Goal: Information Seeking & Learning: Learn about a topic

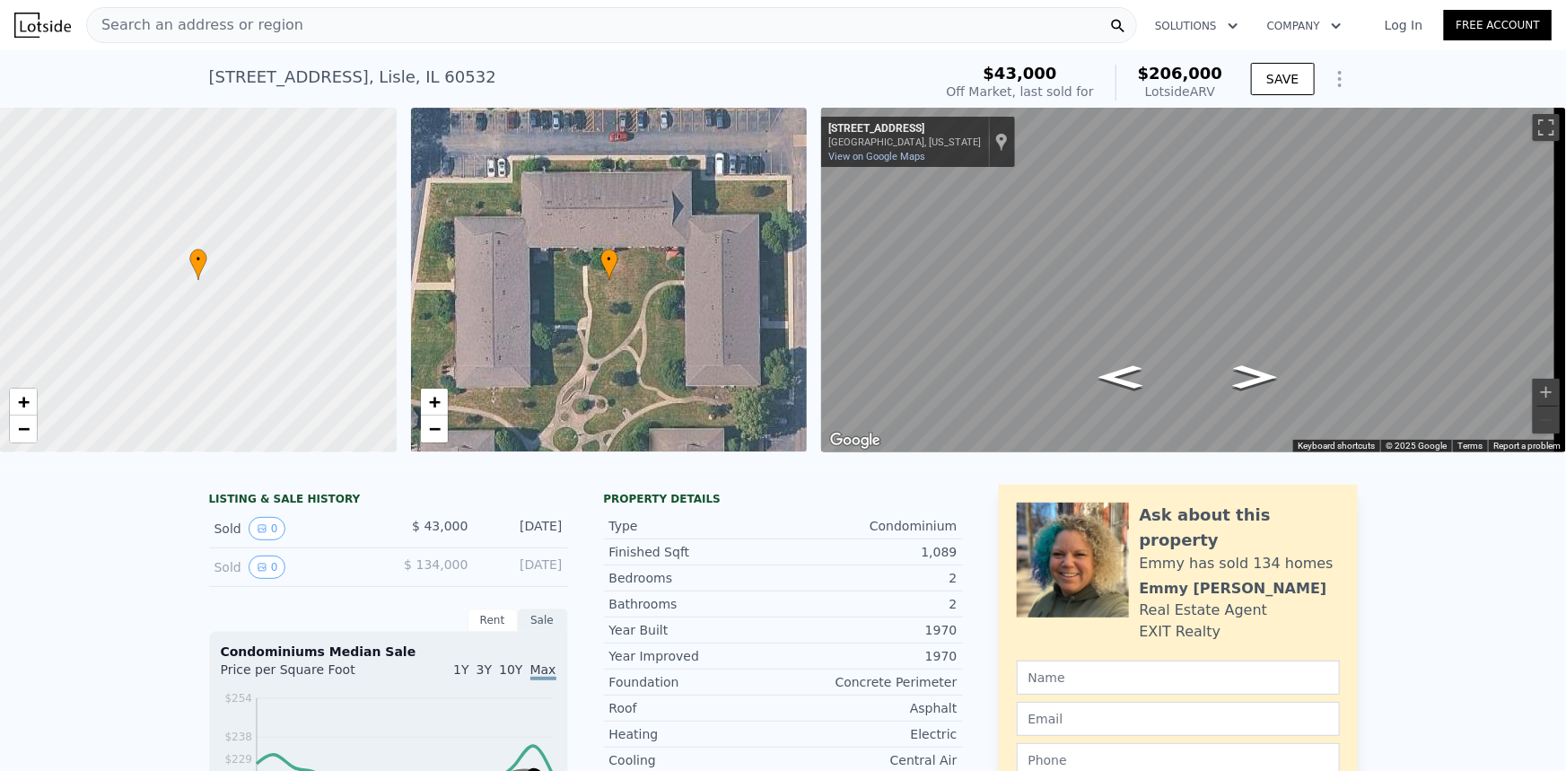
click at [565, 14] on div "Search an address or region" at bounding box center [611, 25] width 1051 height 36
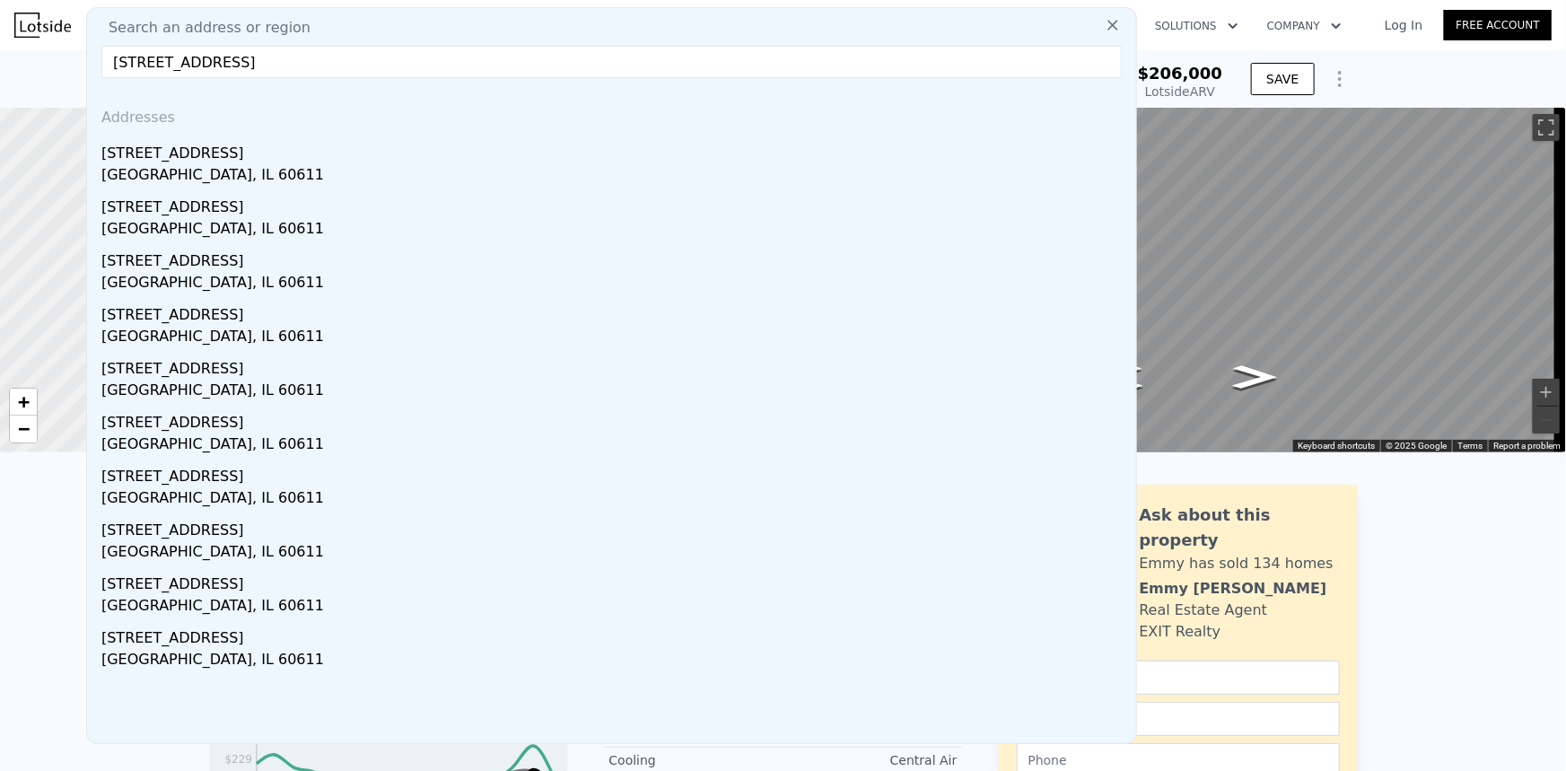
type input "[STREET_ADDRESS]"
click at [269, 169] on div "[GEOGRAPHIC_DATA], IL 60611" at bounding box center [615, 176] width 1028 height 25
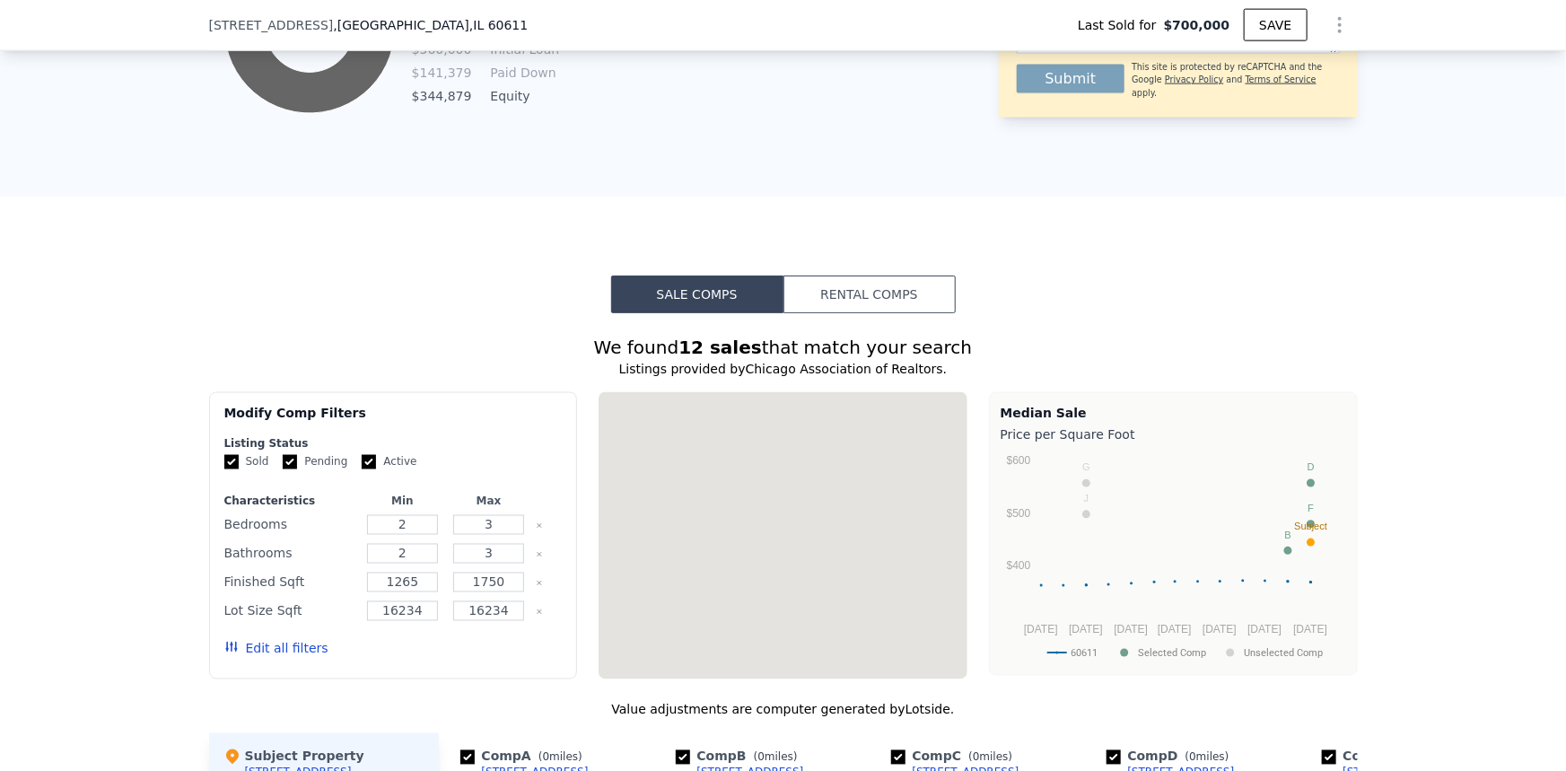
scroll to position [1299, 0]
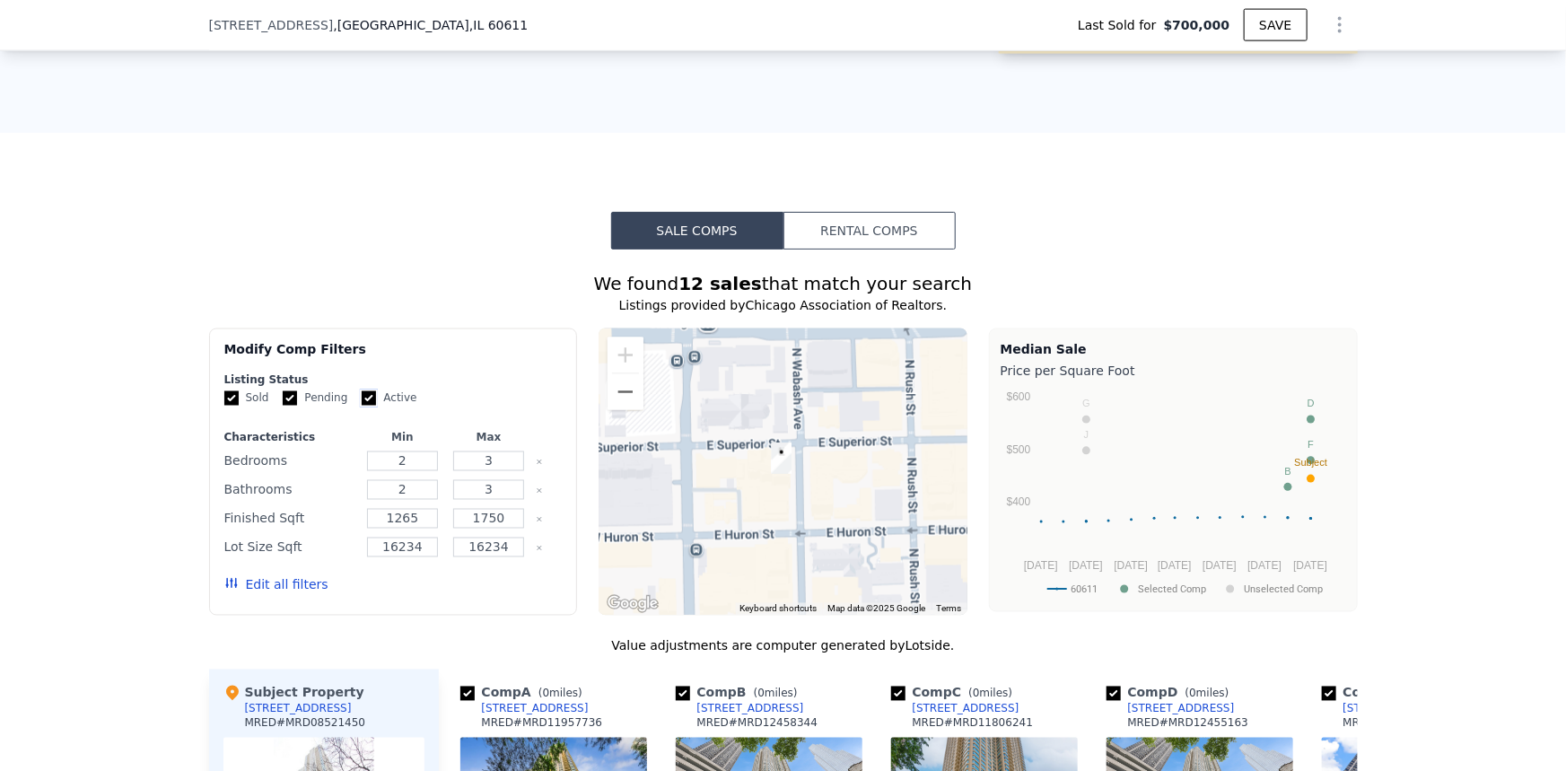
click at [362, 406] on input "Active" at bounding box center [369, 398] width 14 height 14
checkbox input "false"
click at [284, 406] on input "Pending" at bounding box center [290, 398] width 14 height 14
checkbox input "false"
click at [244, 588] on button "Edit all filters" at bounding box center [276, 585] width 104 height 18
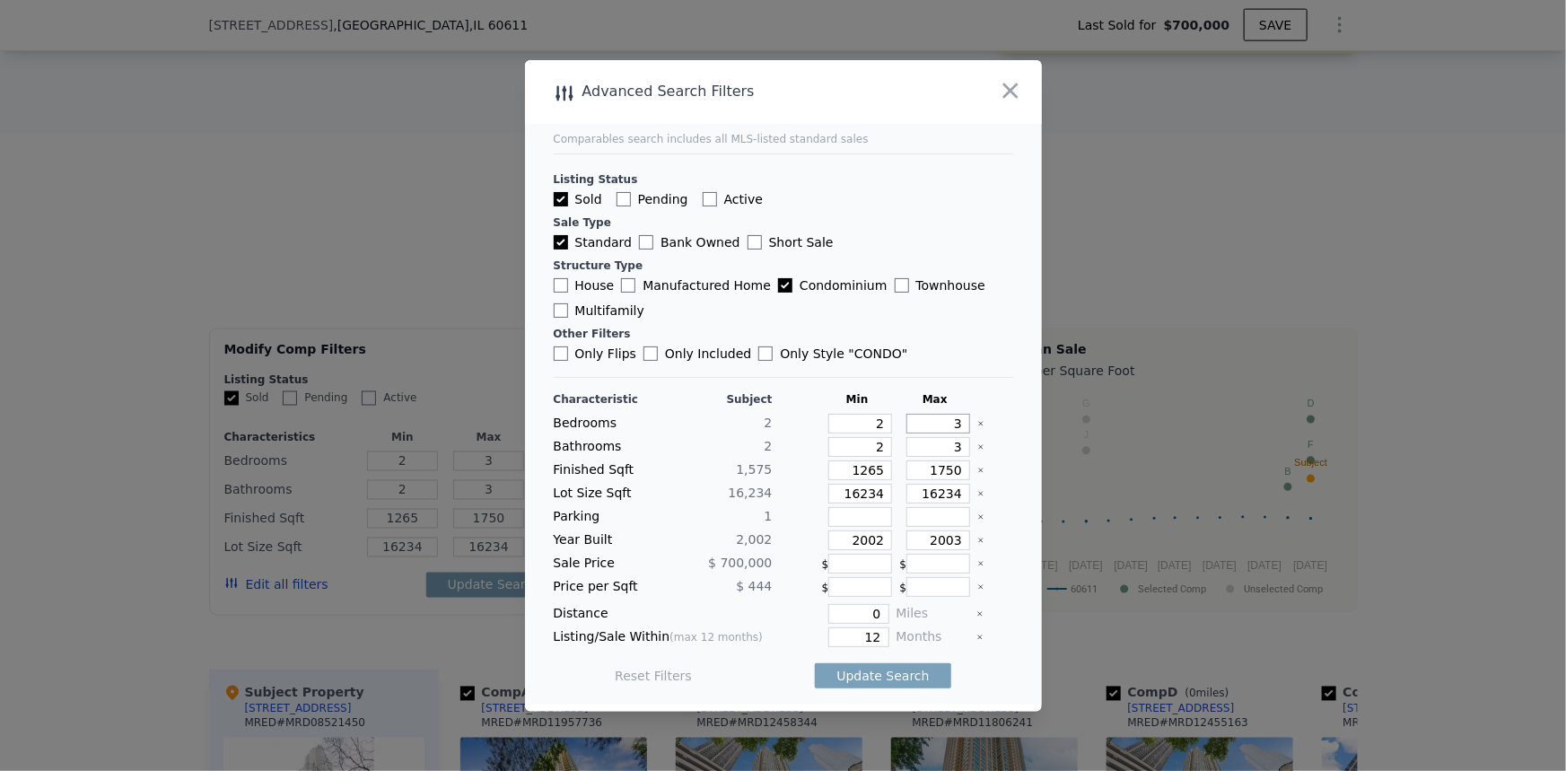
drag, startPoint x: 932, startPoint y: 424, endPoint x: 975, endPoint y: 418, distance: 42.5
click at [975, 418] on div "Bedrooms 2 2 3" at bounding box center [783, 424] width 459 height 20
type input "2"
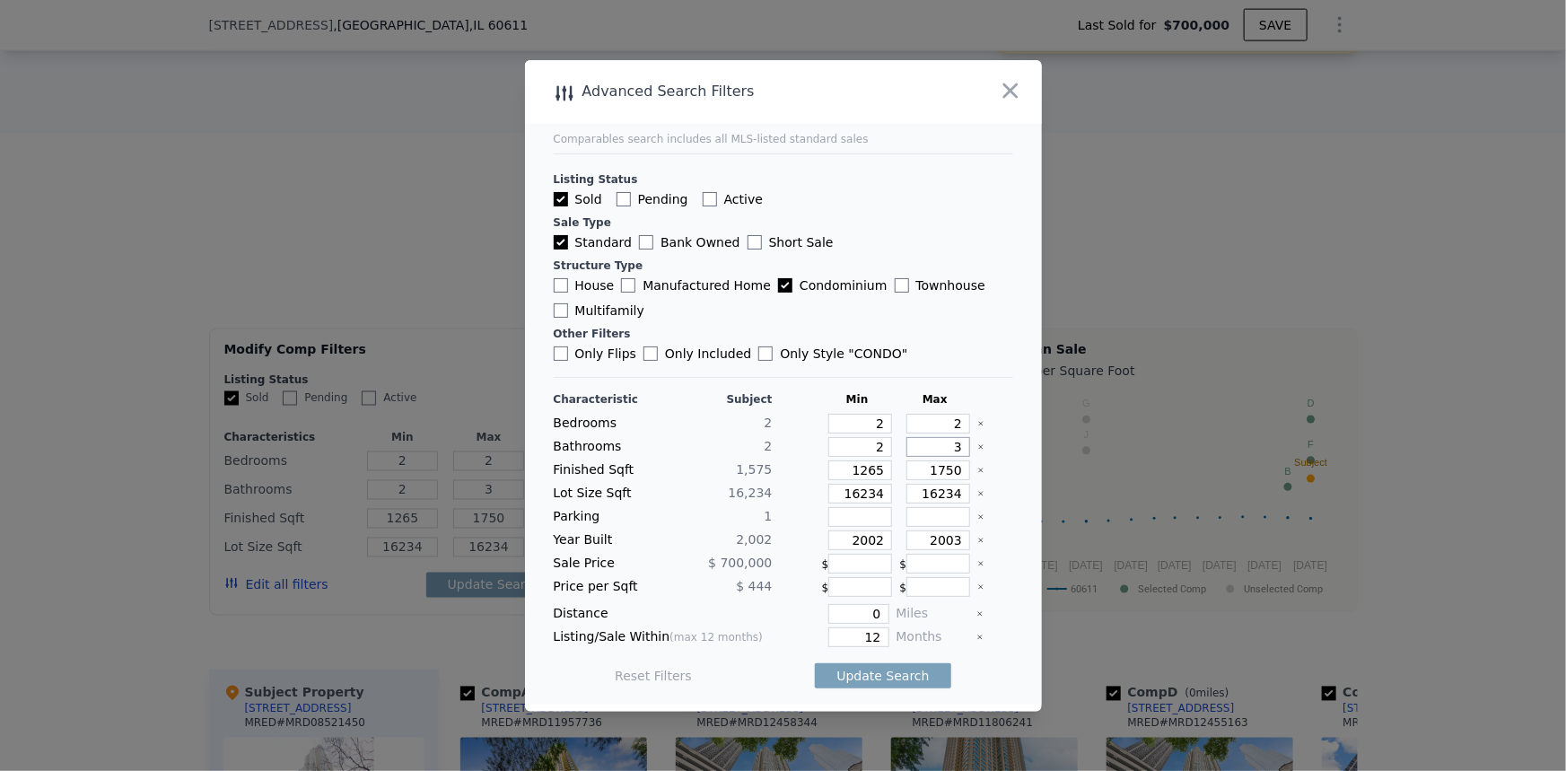
drag, startPoint x: 923, startPoint y: 448, endPoint x: 975, endPoint y: 448, distance: 52.1
click at [975, 448] on div "Bathrooms 2 2 3" at bounding box center [783, 447] width 459 height 20
type input "2"
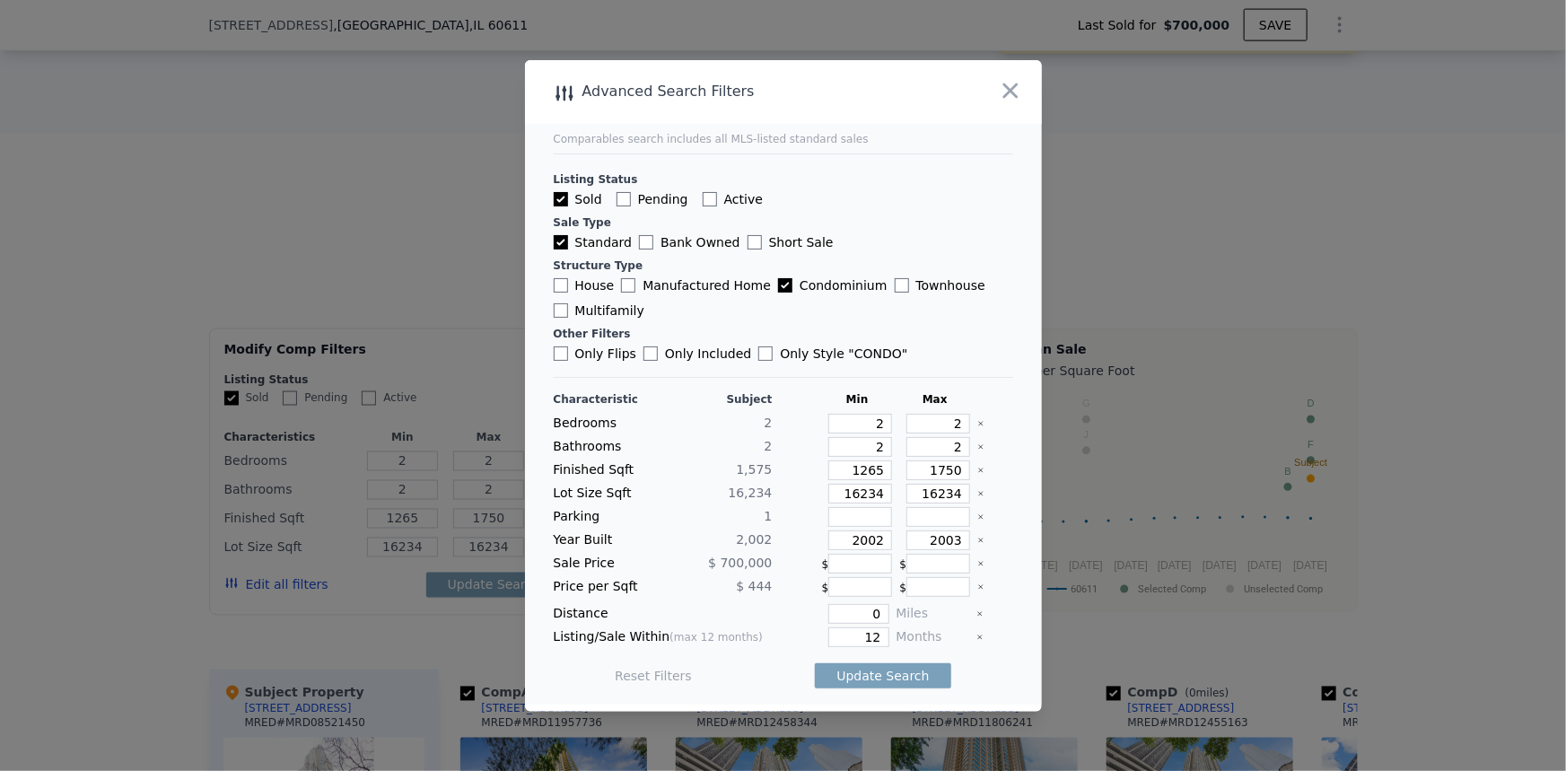
click at [977, 491] on icon "Clear" at bounding box center [980, 493] width 7 height 7
click at [899, 678] on button "Update Search" at bounding box center [883, 675] width 136 height 25
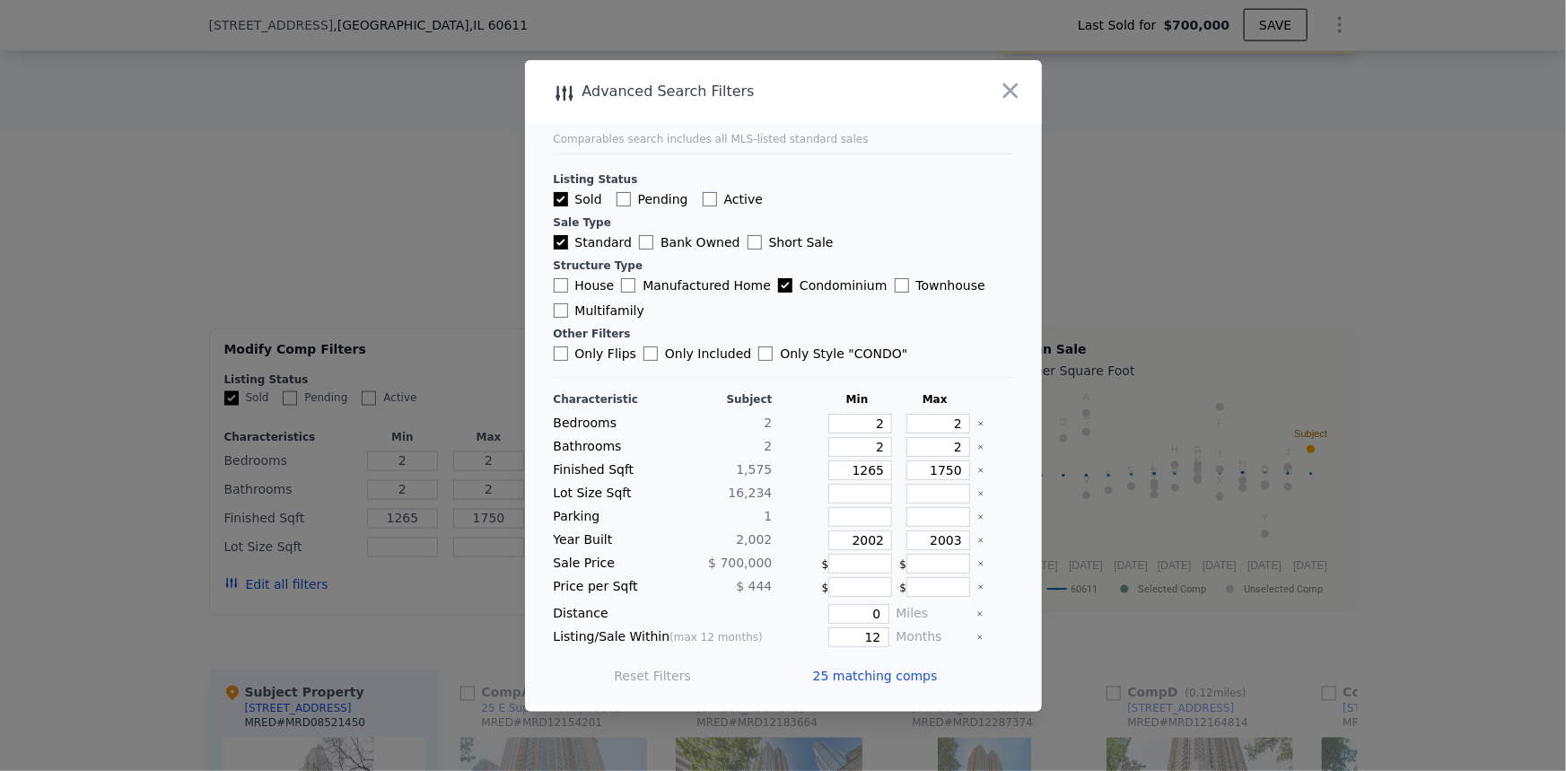
click at [1427, 570] on div at bounding box center [783, 385] width 1566 height 771
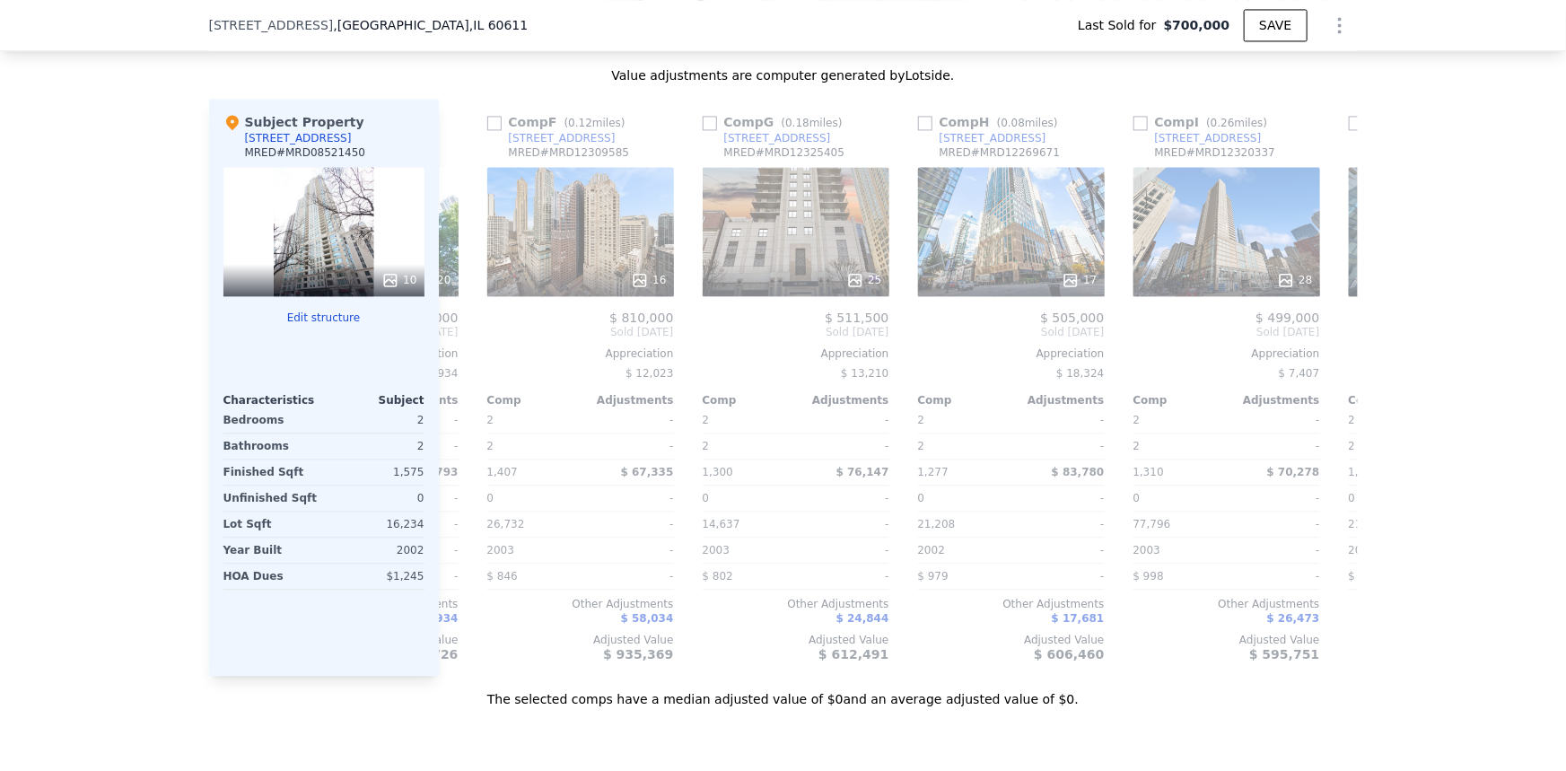
scroll to position [0, 1059]
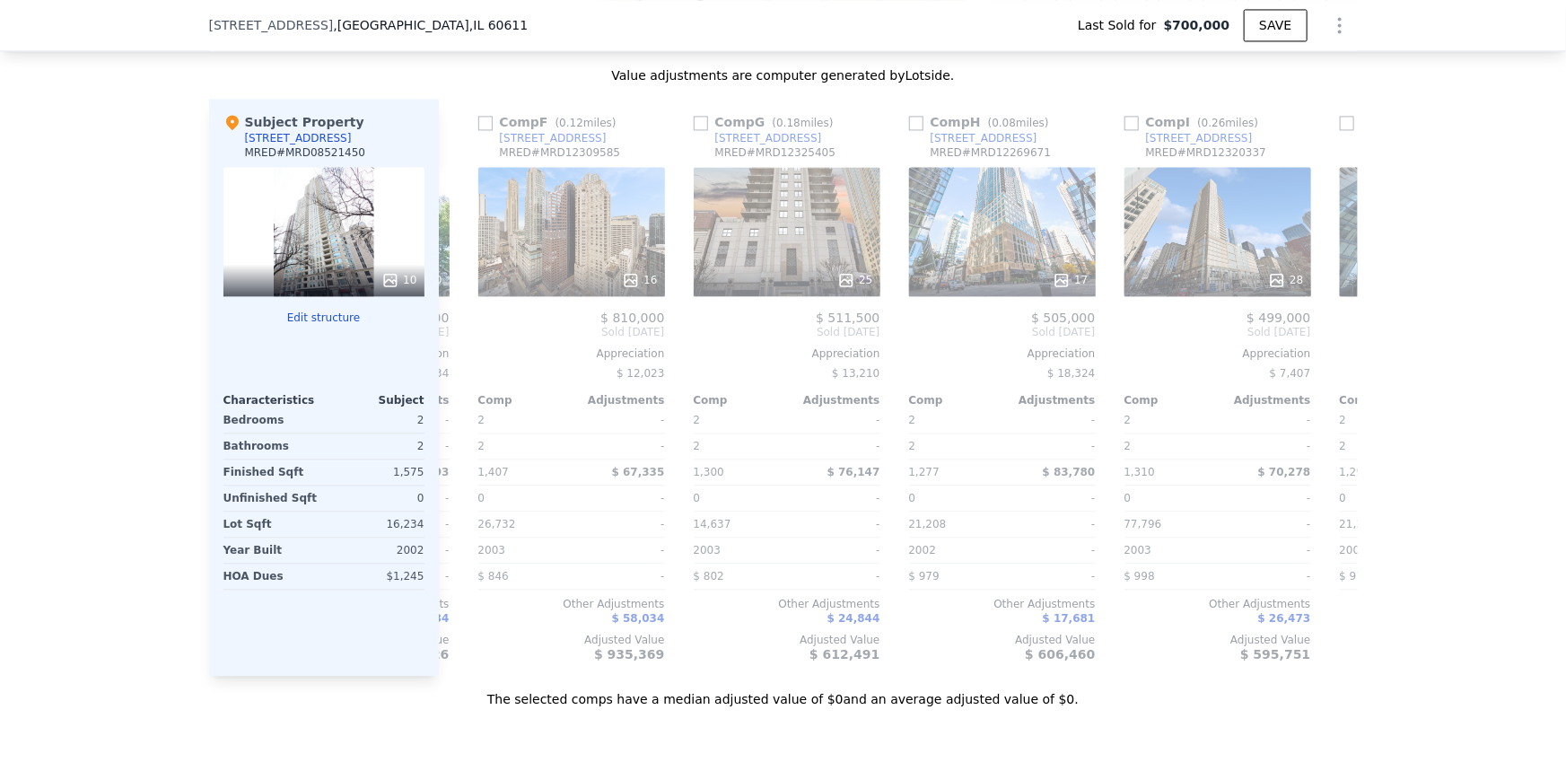
checkbox input "true"
type input "3"
type input "16234"
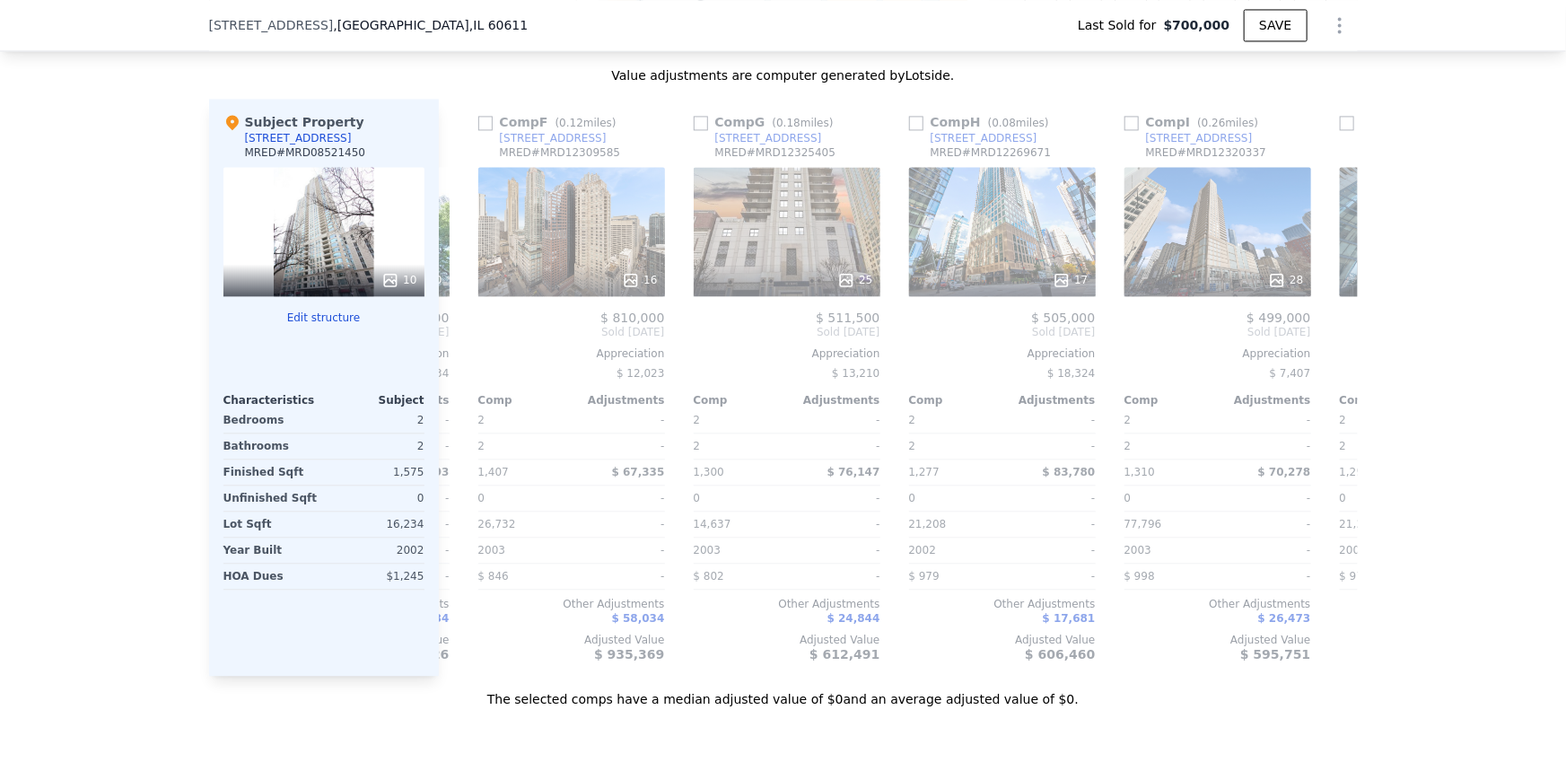
type input "16234"
type input "$ 764,000"
type input "-$ 21,424"
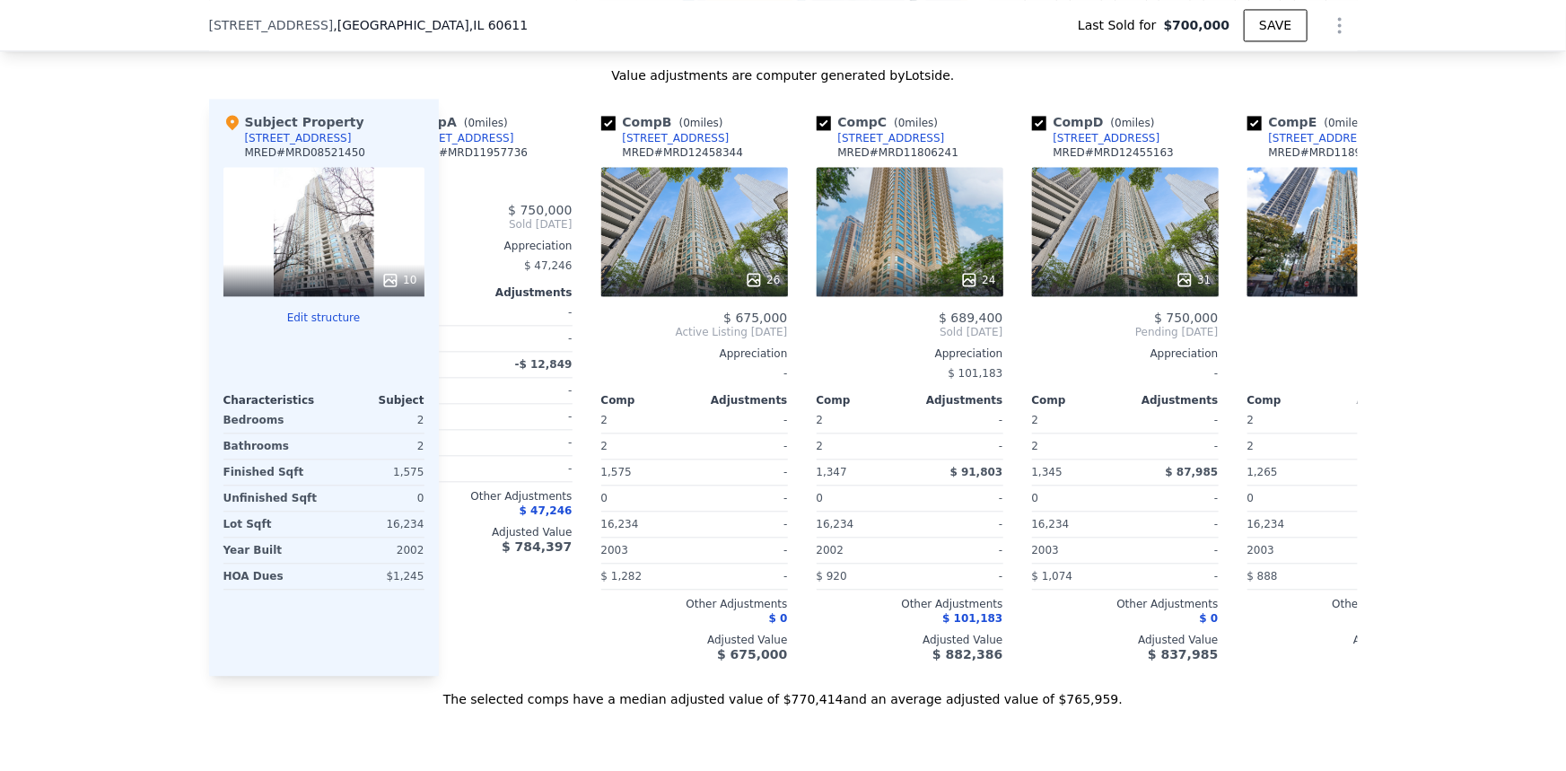
scroll to position [0, 0]
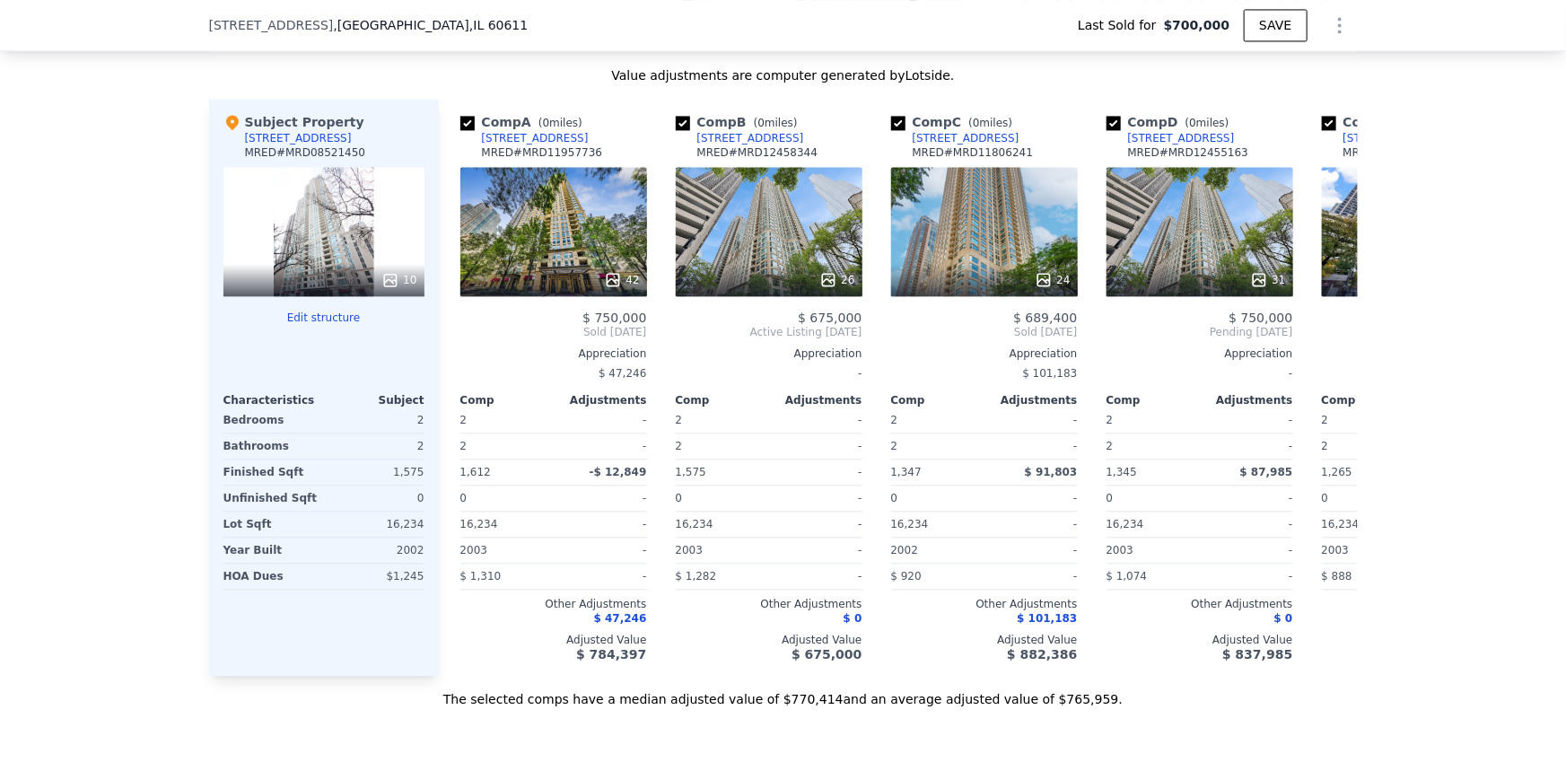
click at [262, 223] on div "10" at bounding box center [323, 231] width 201 height 129
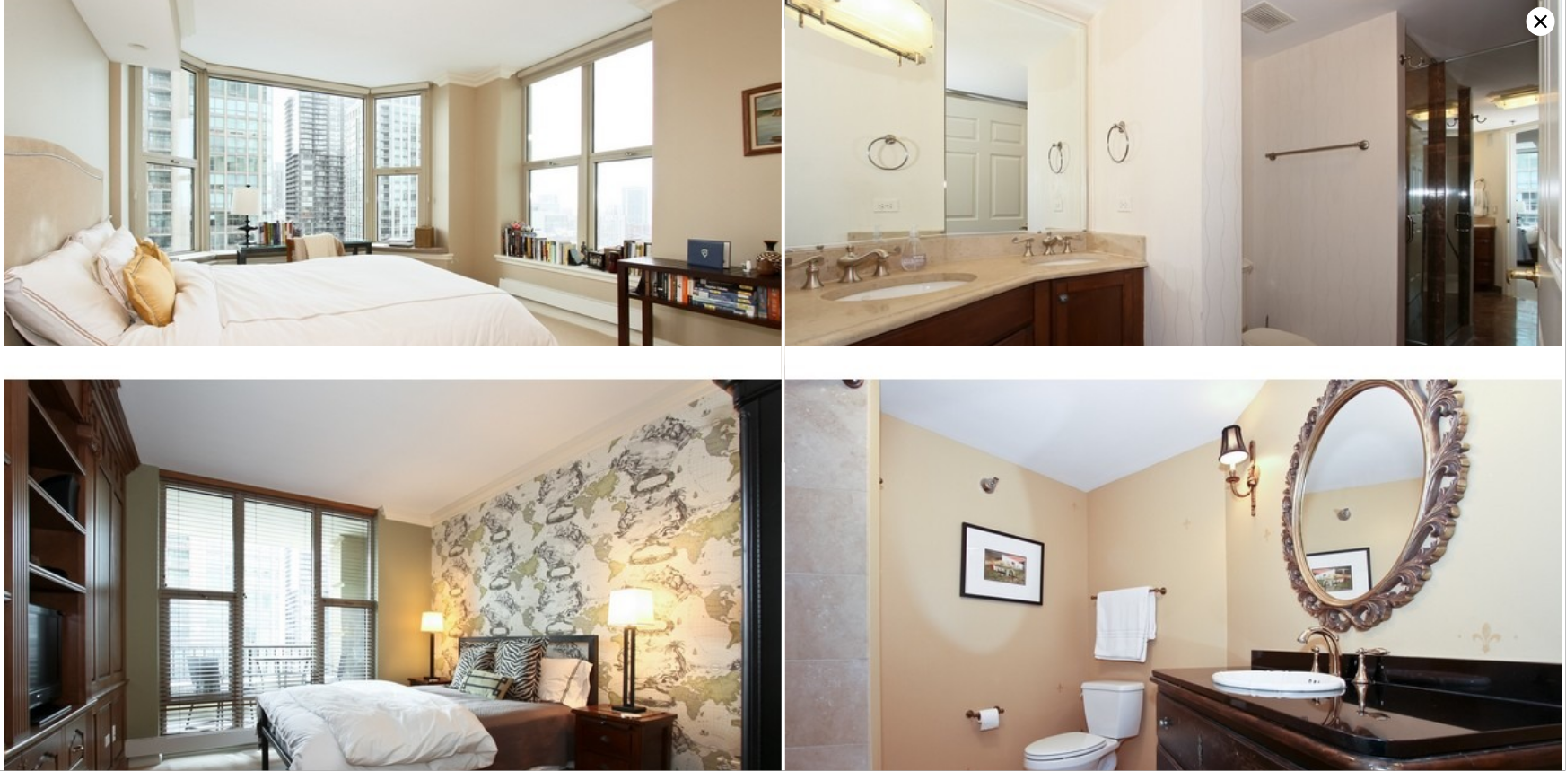
scroll to position [1545, 0]
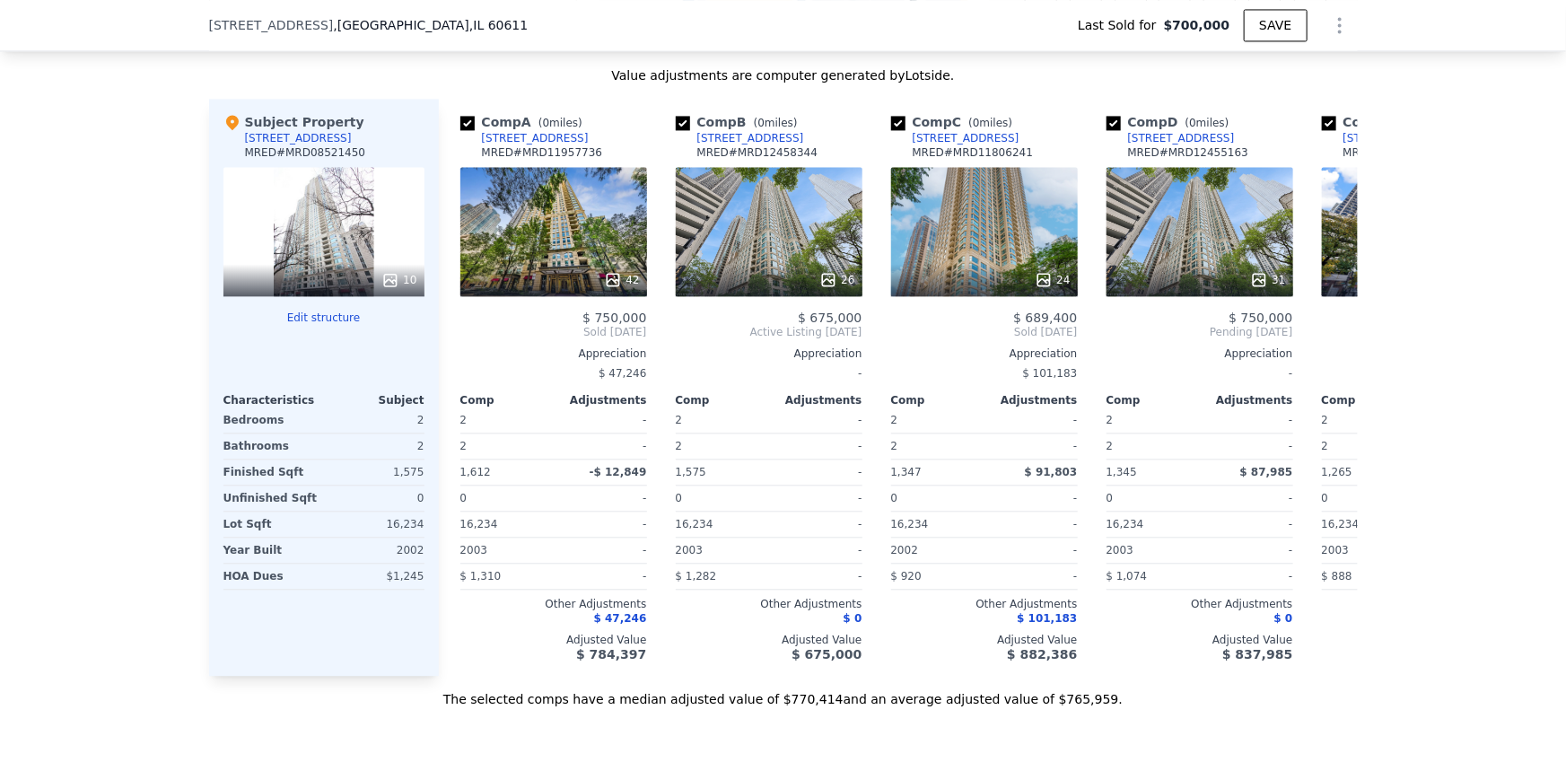
click at [577, 224] on div "42" at bounding box center [553, 231] width 187 height 129
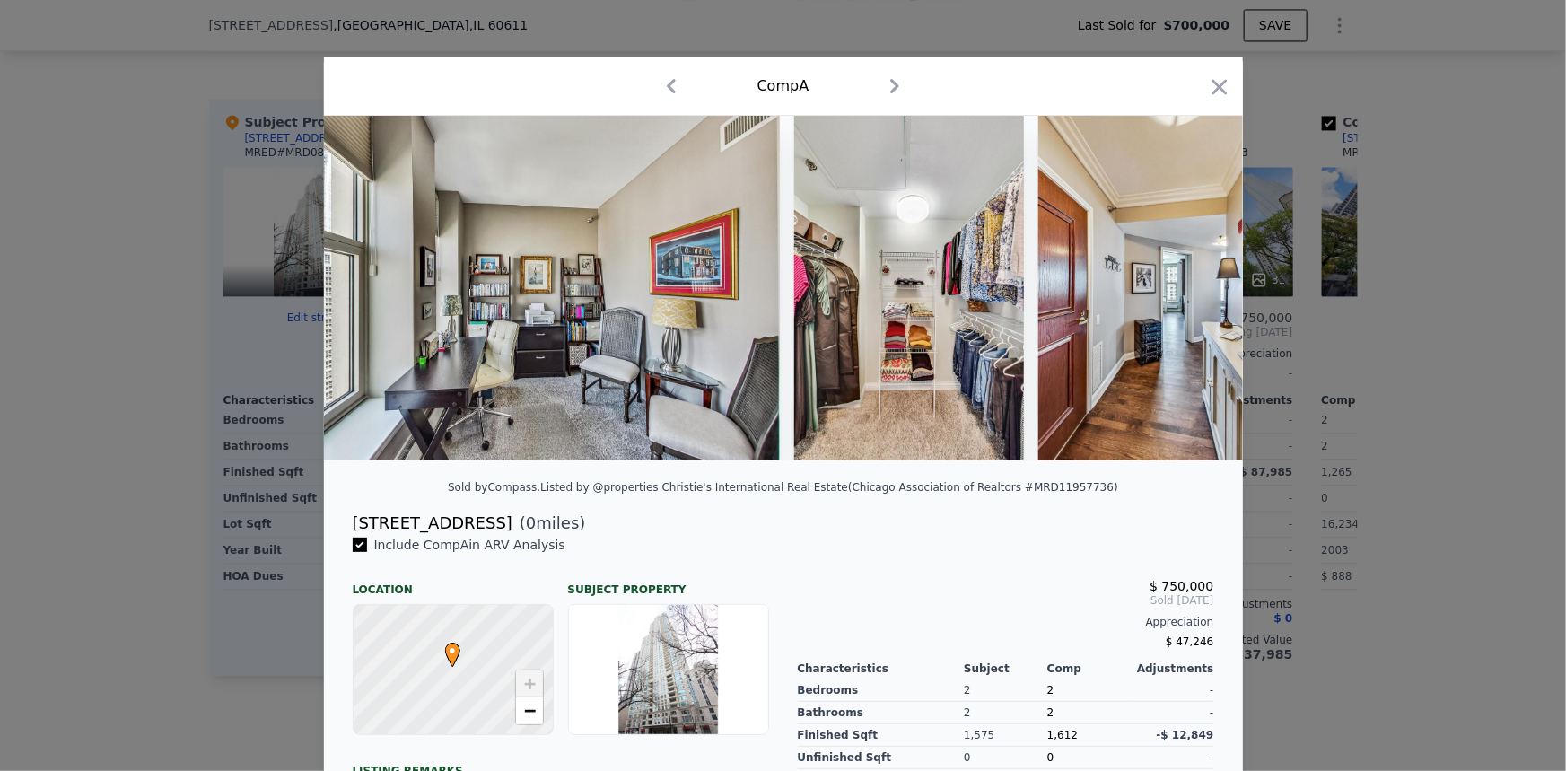
scroll to position [0, 4855]
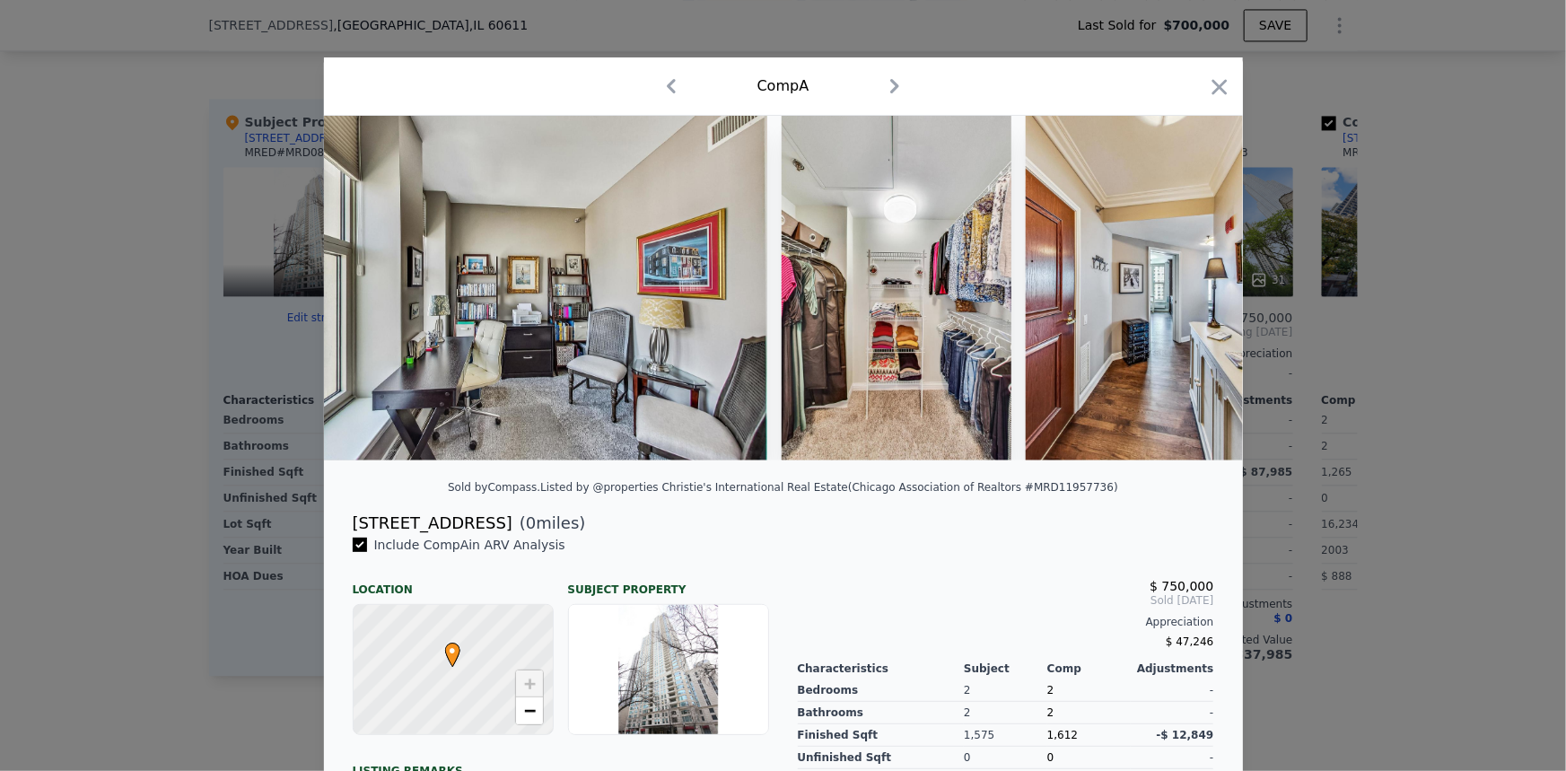
click at [1515, 430] on div at bounding box center [783, 385] width 1566 height 771
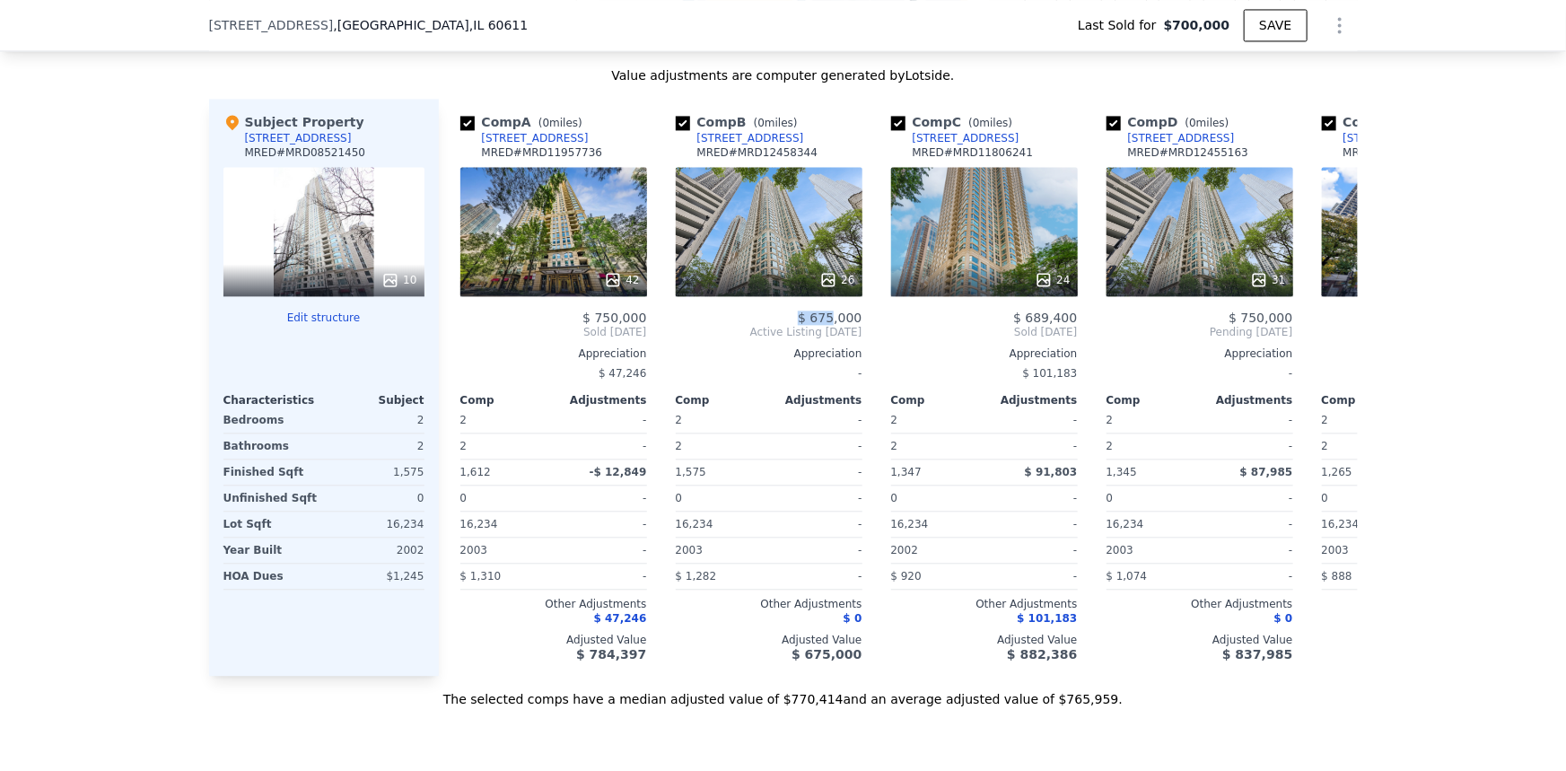
drag, startPoint x: 763, startPoint y: 271, endPoint x: 831, endPoint y: 310, distance: 78.4
click at [831, 310] on div "Comp B ( 0 miles) [STREET_ADDRESS] MRED # MRD12458344 26 $ 675,000 Active Listi…" at bounding box center [769, 387] width 201 height 577
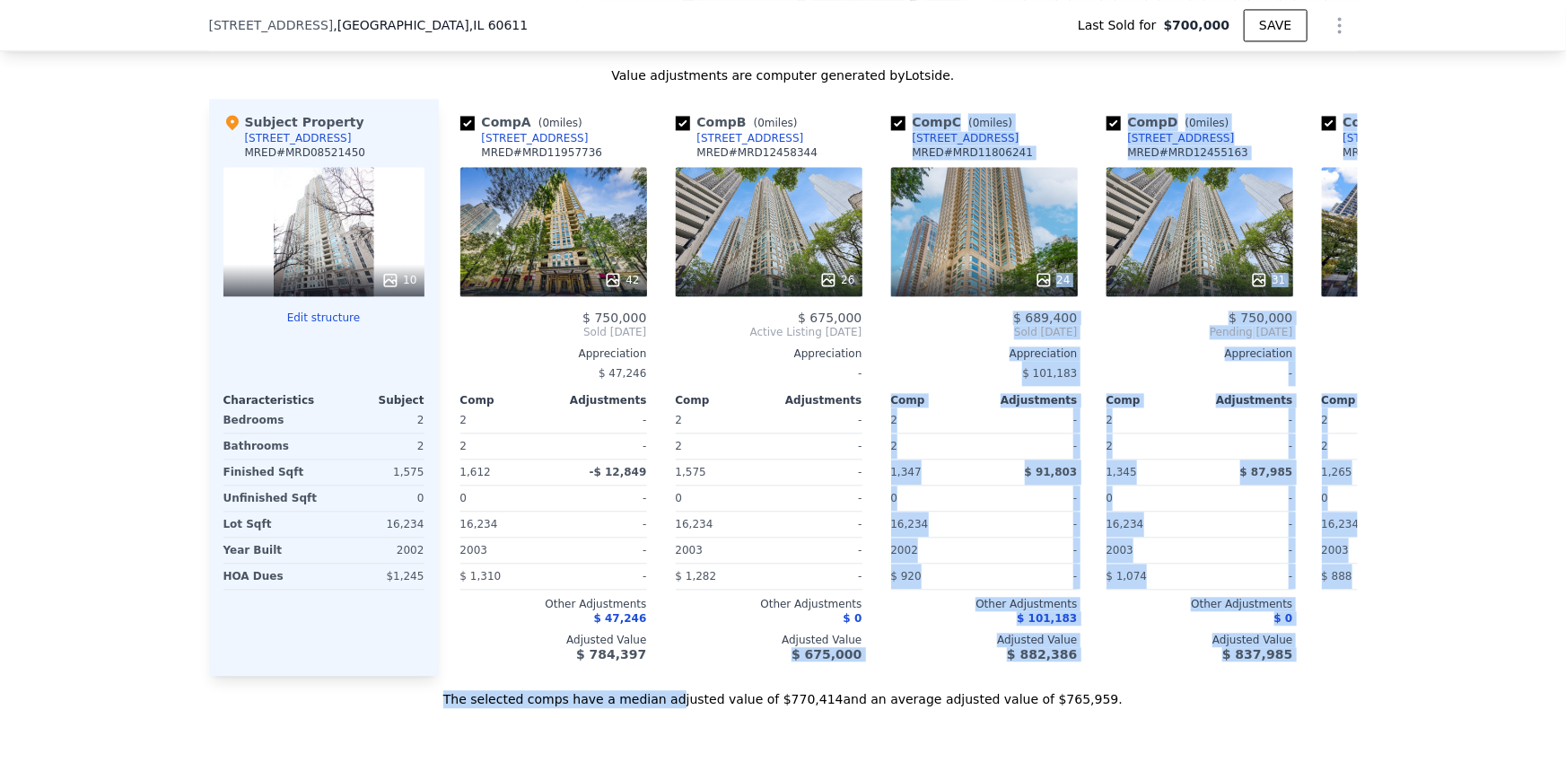
drag, startPoint x: 701, startPoint y: 696, endPoint x: 729, endPoint y: 693, distance: 28.1
click at [729, 693] on div "Value adjustments are computer generated by Lotside . Subject Property [STREET_…" at bounding box center [783, 387] width 1149 height 642
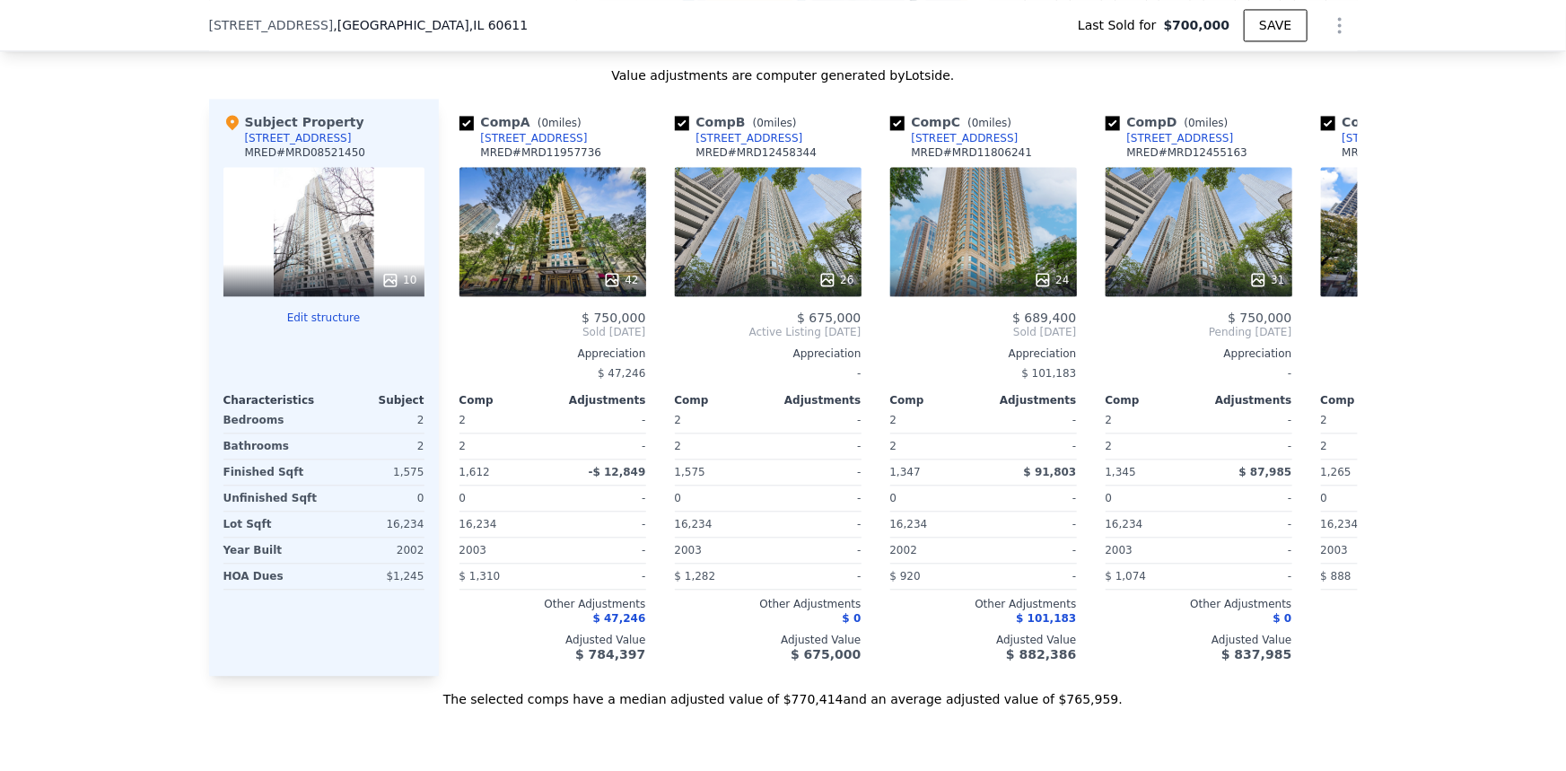
click at [741, 708] on div "The selected comps have a median adjusted value of $770,414 and an average adju…" at bounding box center [783, 692] width 1149 height 32
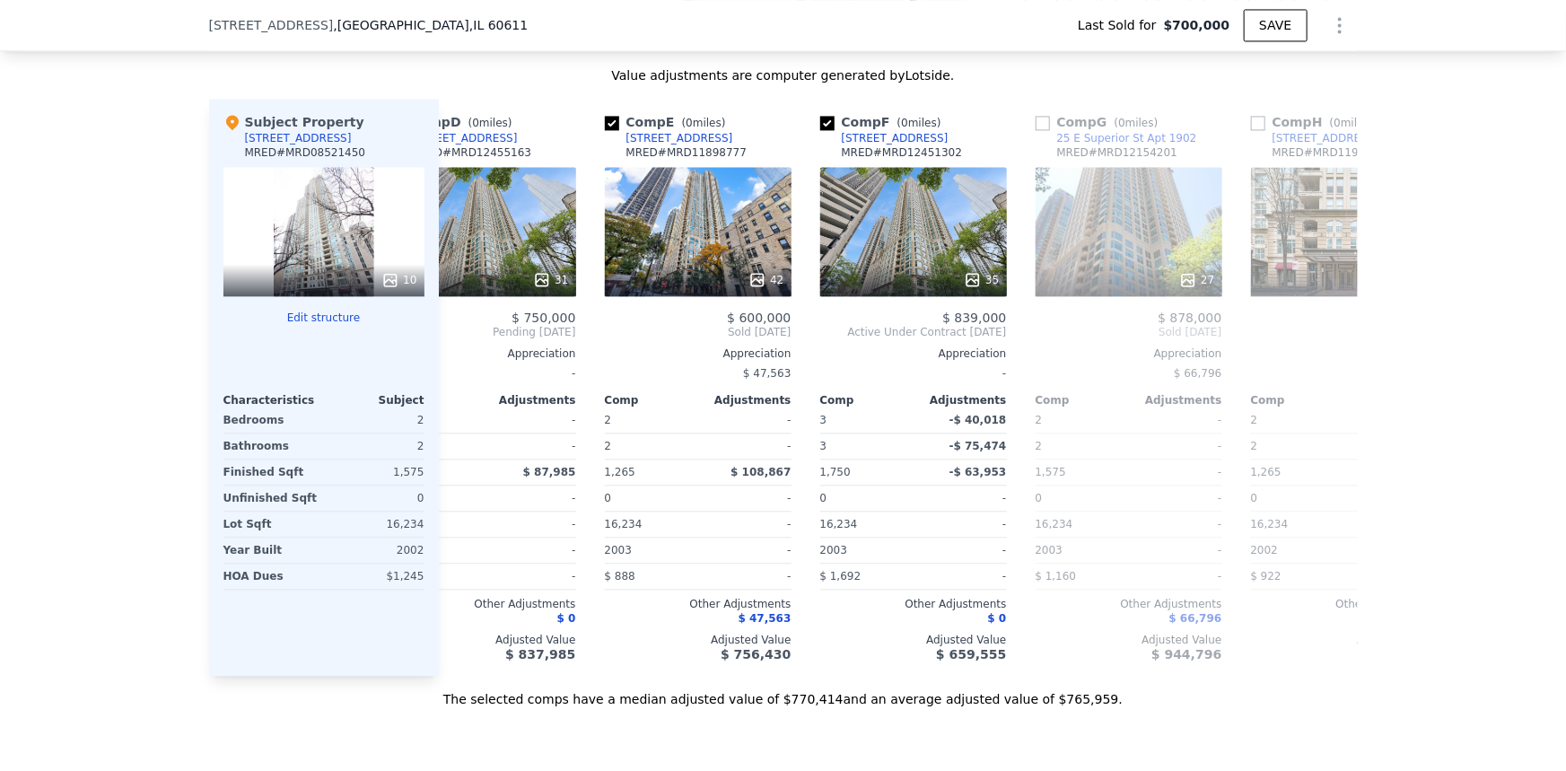
scroll to position [0, 719]
click at [933, 219] on div "35" at bounding box center [911, 231] width 187 height 129
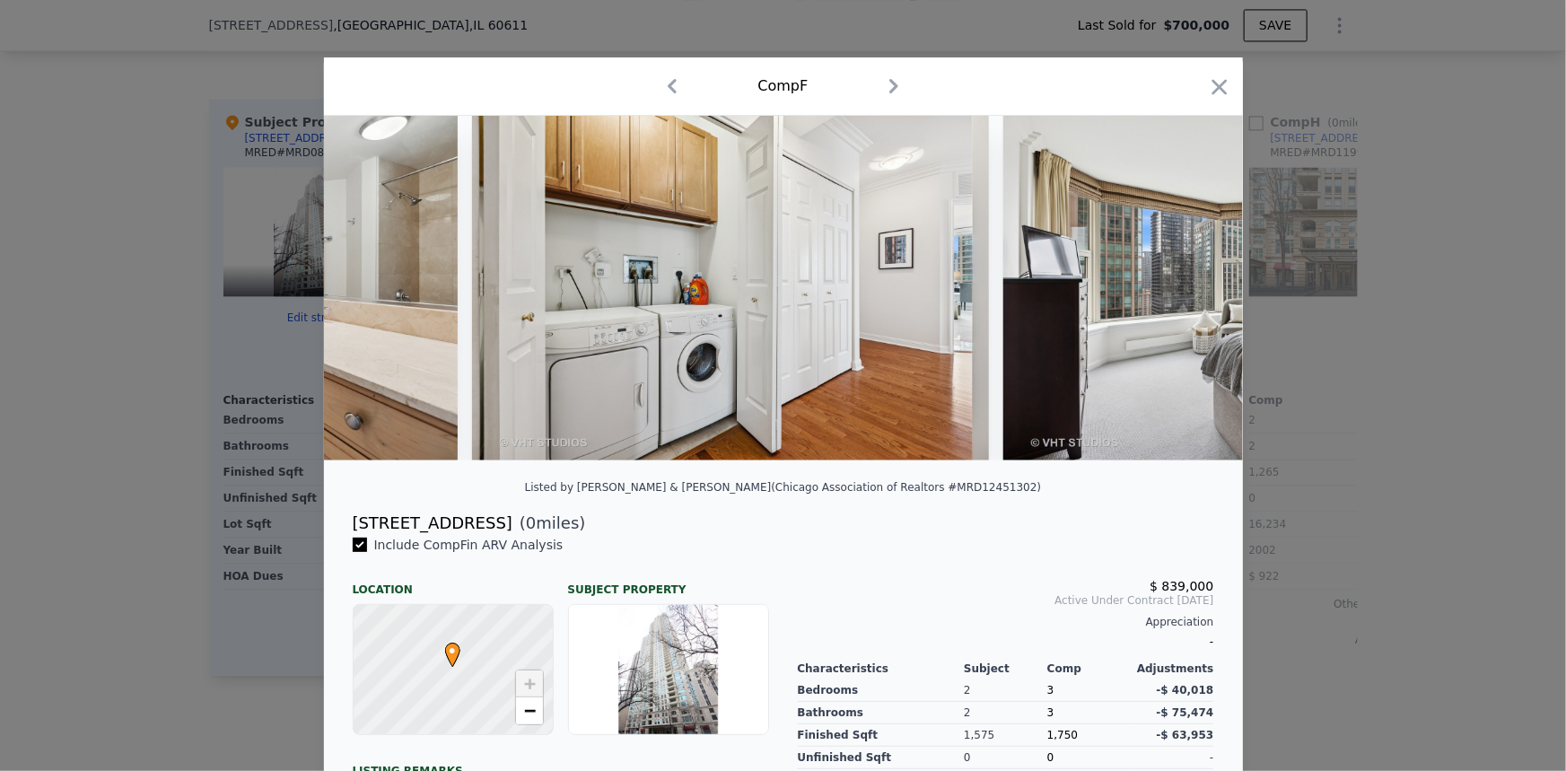
scroll to position [0, 11026]
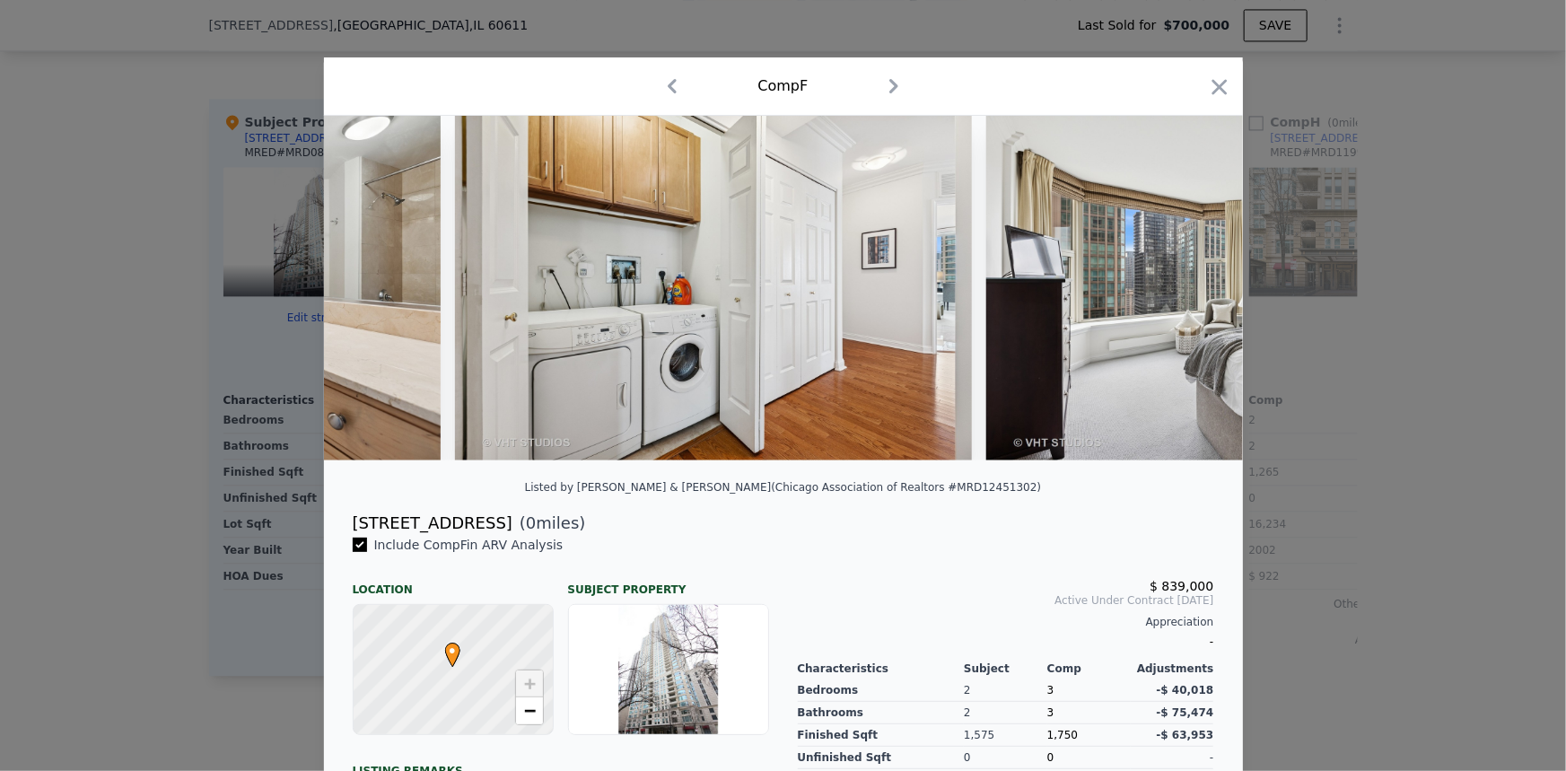
click at [1381, 378] on div at bounding box center [783, 385] width 1566 height 771
